Goal: Task Accomplishment & Management: Use online tool/utility

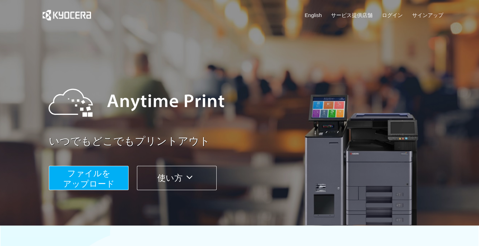
click at [111, 175] on button "ファイルを ​​アップロード" at bounding box center [89, 178] width 80 height 24
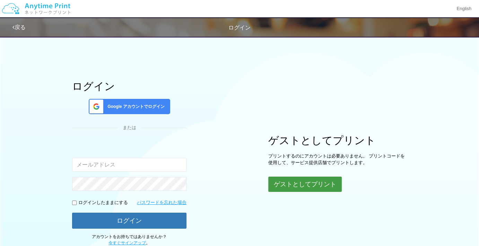
click at [295, 190] on button "ゲストとしてプリント" at bounding box center [304, 183] width 73 height 15
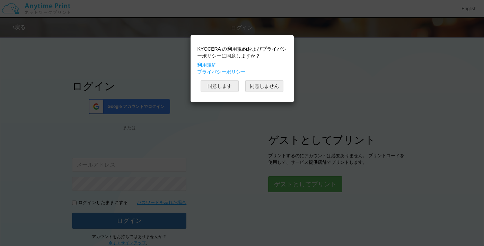
click at [223, 90] on button "同意します" at bounding box center [220, 86] width 38 height 12
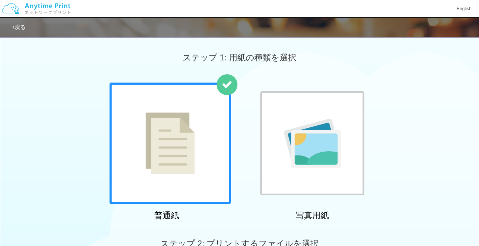
click at [204, 152] on div at bounding box center [170, 143] width 121 height 121
click at [185, 172] on img at bounding box center [170, 143] width 49 height 62
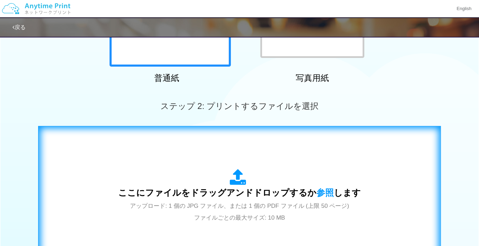
scroll to position [139, 0]
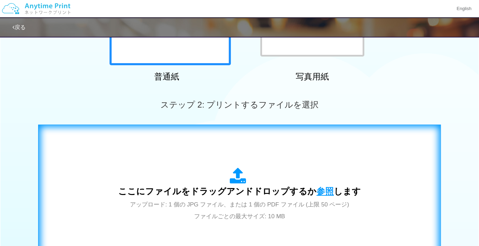
click at [326, 190] on span "参照" at bounding box center [324, 191] width 17 height 10
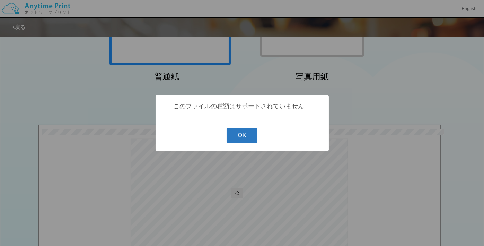
click at [240, 138] on button "OK" at bounding box center [242, 135] width 31 height 15
